Goal: Navigation & Orientation: Find specific page/section

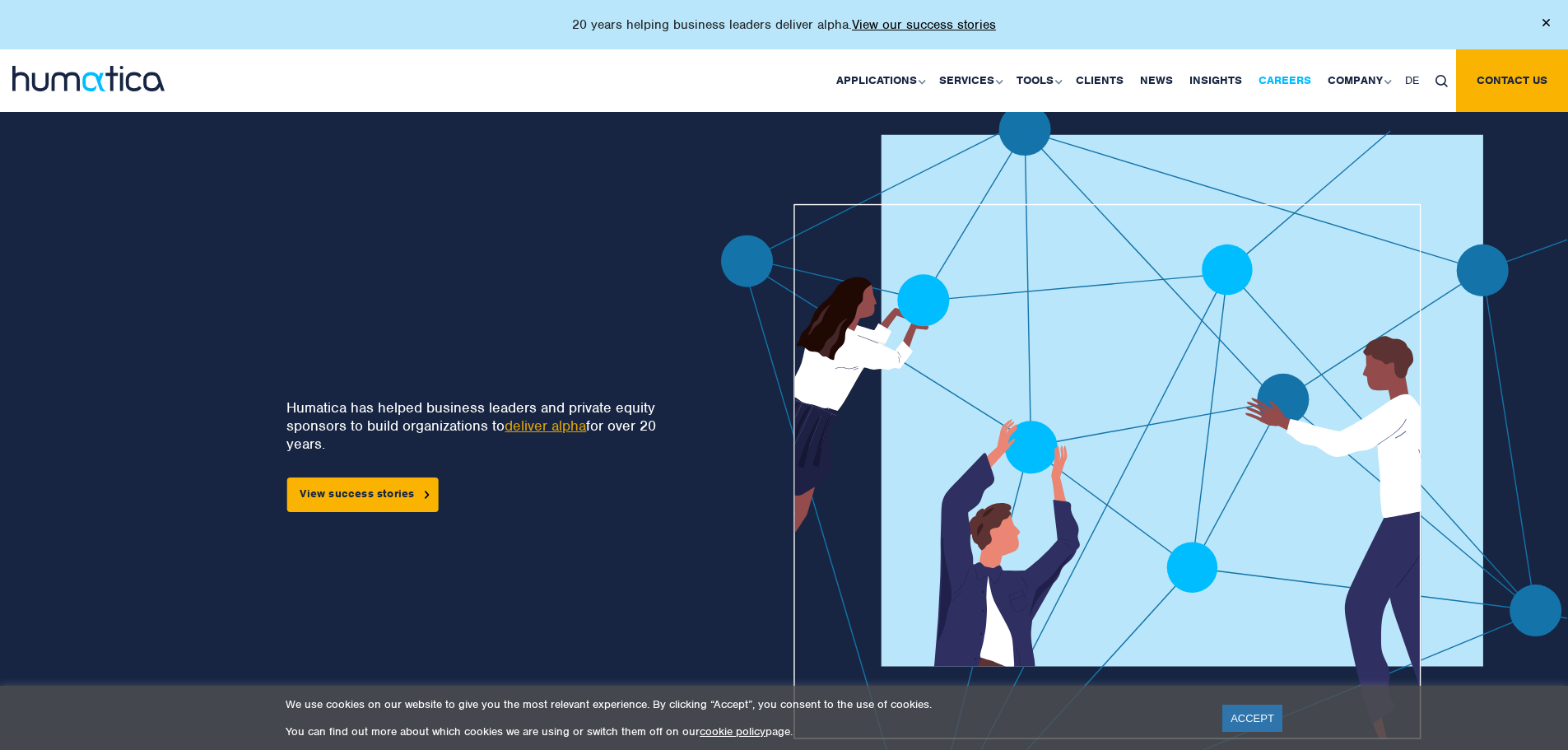
click at [1295, 83] on link "Careers" at bounding box center [1285, 81] width 69 height 62
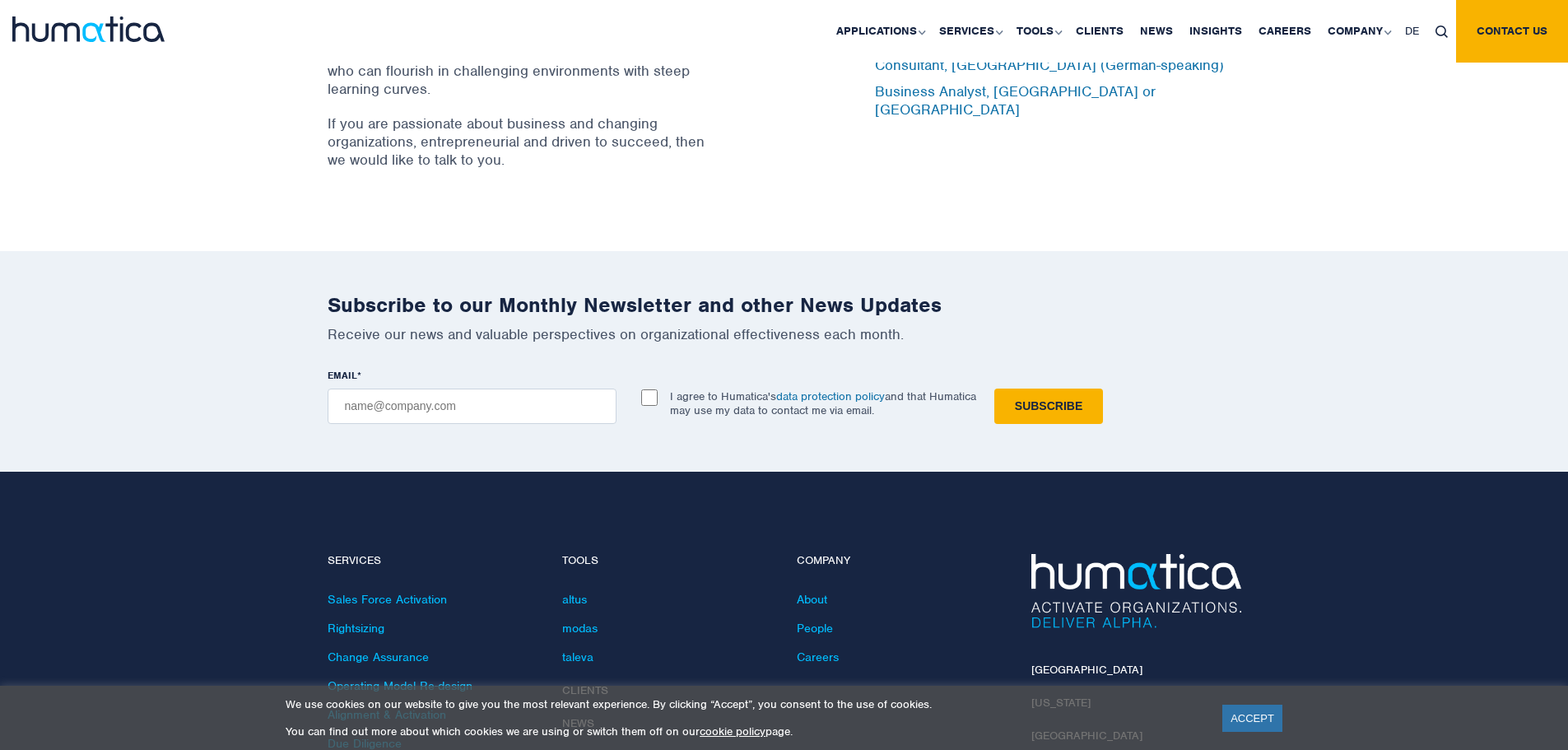
scroll to position [5349, 0]
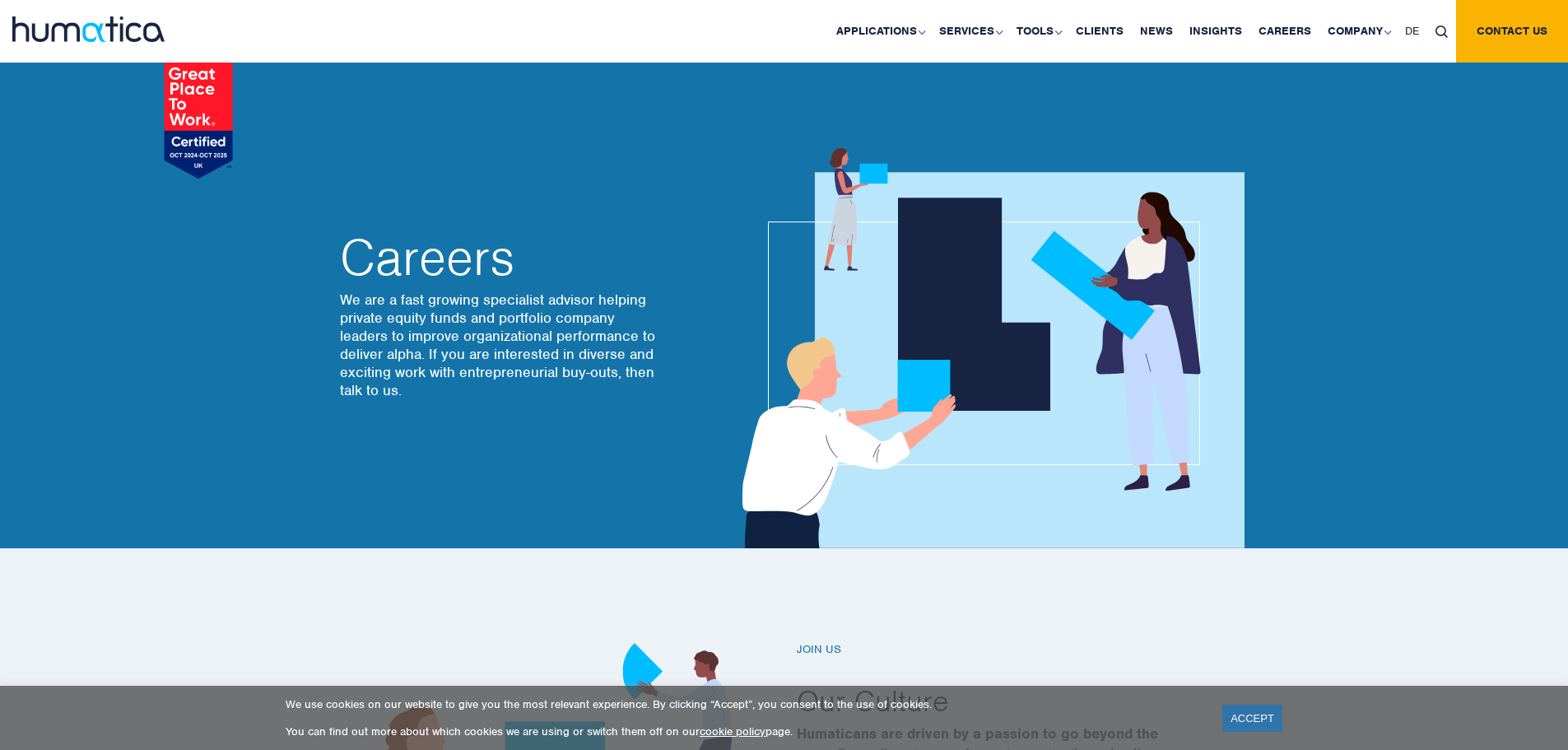
scroll to position [5349, 0]
